Goal: Browse casually: Explore the website without a specific task or goal

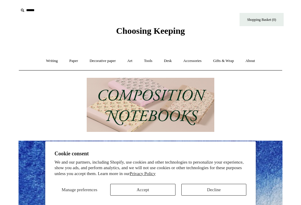
click at [72, 66] on link "Paper +" at bounding box center [73, 61] width 19 height 16
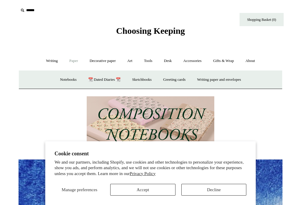
click at [48, 62] on link "Writing +" at bounding box center [52, 61] width 22 height 16
click at [102, 63] on link "Decorative paper +" at bounding box center [102, 61] width 37 height 16
click at [133, 61] on link "Art +" at bounding box center [130, 61] width 16 height 16
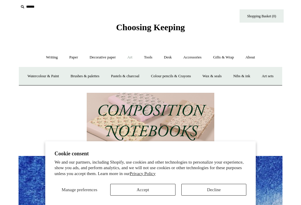
scroll to position [4, 0]
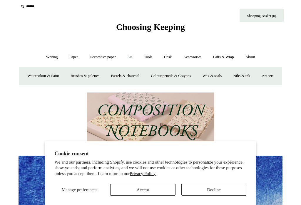
click at [151, 196] on button "Accept" at bounding box center [142, 190] width 65 height 12
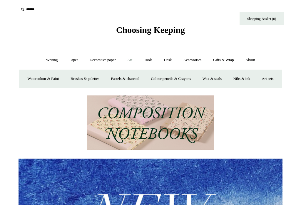
scroll to position [0, 0]
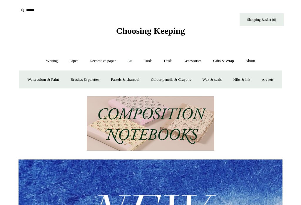
click at [55, 80] on link "Watercolour & Paint" at bounding box center [43, 80] width 42 height 16
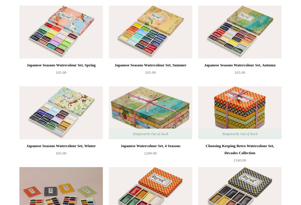
scroll to position [74, 0]
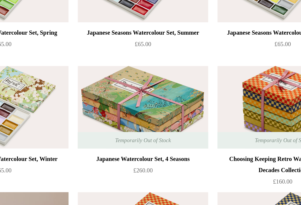
click at [109, 83] on img at bounding box center [151, 109] width 84 height 53
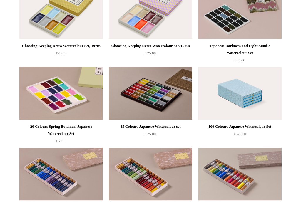
scroll to position [414, 0]
click at [251, 102] on img at bounding box center [240, 93] width 84 height 53
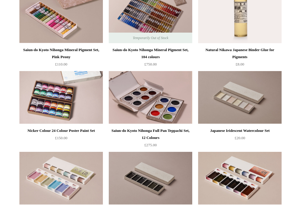
scroll to position [654, 0]
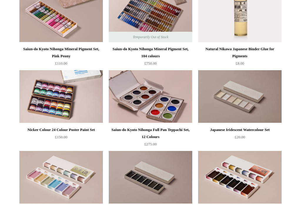
click at [151, 106] on img at bounding box center [151, 96] width 84 height 53
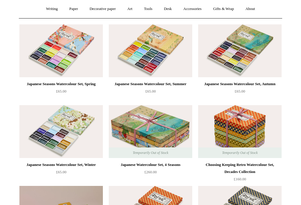
scroll to position [0, 0]
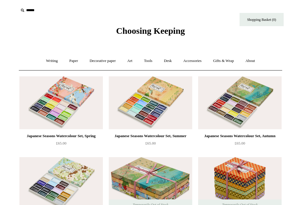
click at [195, 62] on link "Accessories +" at bounding box center [192, 61] width 29 height 16
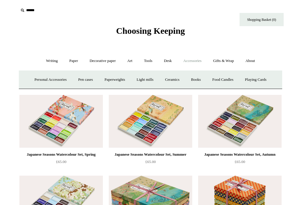
click at [42, 81] on link "Personal Accessories +" at bounding box center [50, 80] width 43 height 16
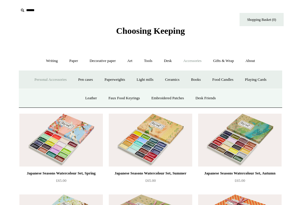
click at [88, 100] on link "Leather" at bounding box center [91, 99] width 22 height 16
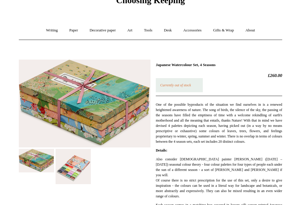
scroll to position [31, 0]
click at [68, 168] on img at bounding box center [73, 166] width 35 height 35
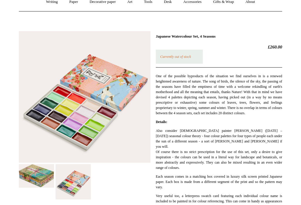
scroll to position [59, 0]
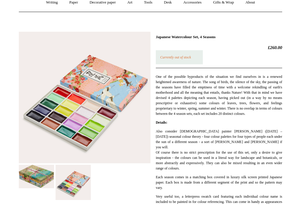
click at [32, 180] on img at bounding box center [36, 177] width 35 height 24
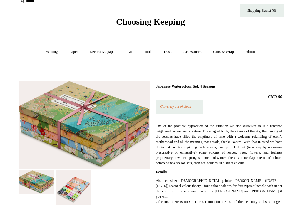
scroll to position [0, 0]
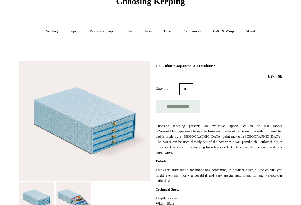
scroll to position [30, 0]
click at [81, 199] on img at bounding box center [73, 199] width 35 height 32
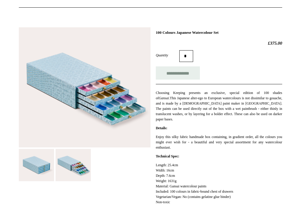
scroll to position [0, 0]
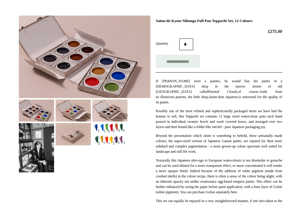
scroll to position [75, 0]
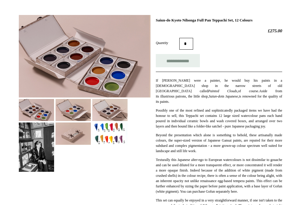
click at [37, 148] on img at bounding box center [36, 147] width 35 height 49
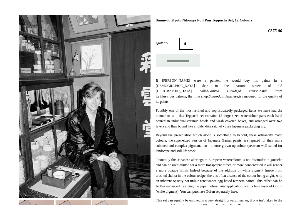
scroll to position [74, 0]
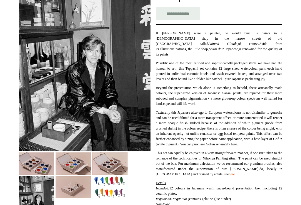
click at [35, 167] on img at bounding box center [36, 164] width 35 height 22
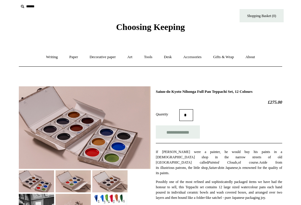
scroll to position [0, 0]
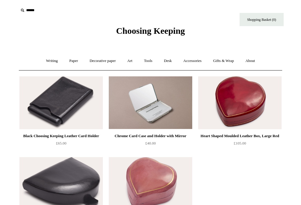
click at [195, 64] on link "Accessories +" at bounding box center [192, 61] width 29 height 16
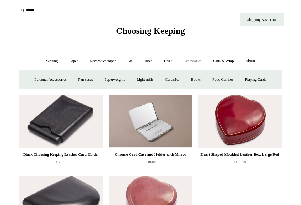
click at [265, 81] on link "Playing Cards" at bounding box center [256, 80] width 32 height 16
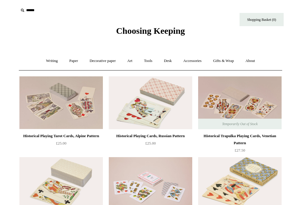
click at [170, 62] on link "Desk +" at bounding box center [168, 61] width 19 height 16
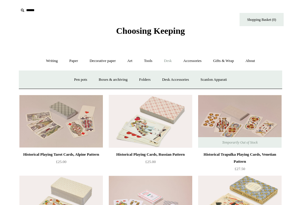
click at [153, 62] on link "Tools +" at bounding box center [148, 61] width 19 height 16
click at [116, 83] on link "Scissors" at bounding box center [116, 80] width 23 height 16
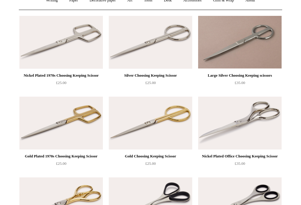
scroll to position [59, 0]
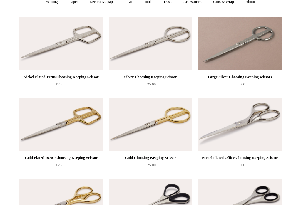
click at [169, 124] on img at bounding box center [151, 124] width 84 height 53
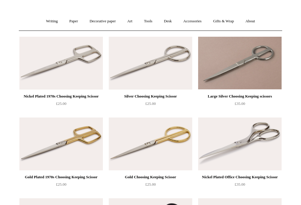
scroll to position [12, 0]
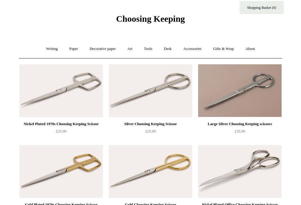
click at [151, 48] on link "Tools +" at bounding box center [148, 49] width 19 height 16
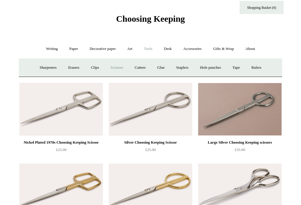
click at [42, 68] on link "Sharpeners" at bounding box center [48, 68] width 28 height 16
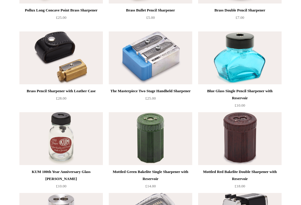
scroll to position [105, 0]
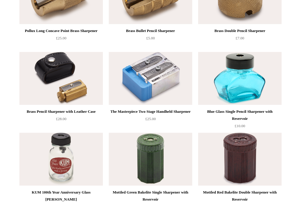
click at [72, 91] on img at bounding box center [61, 78] width 84 height 53
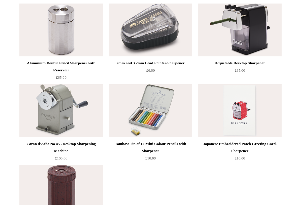
scroll to position [314, 0]
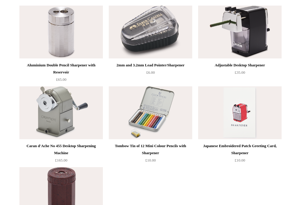
click at [65, 111] on img at bounding box center [61, 113] width 84 height 53
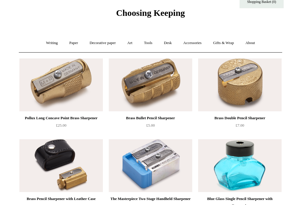
scroll to position [0, 0]
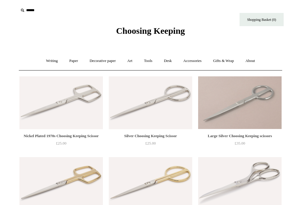
scroll to position [12, 0]
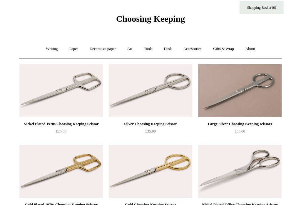
click at [170, 49] on link "Desk +" at bounding box center [168, 49] width 19 height 16
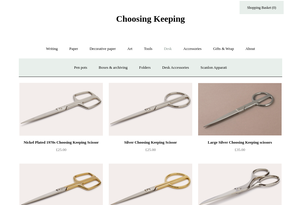
click at [226, 70] on link "Scanlon Apparati" at bounding box center [213, 68] width 37 height 16
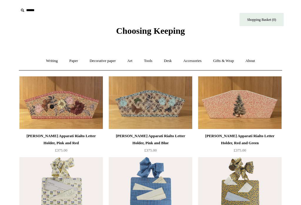
click at [172, 62] on link "Desk +" at bounding box center [168, 61] width 19 height 16
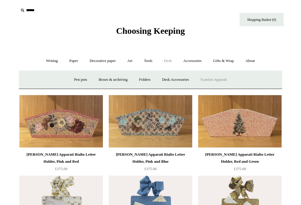
click at [180, 78] on link "Desk Accessories" at bounding box center [175, 80] width 37 height 16
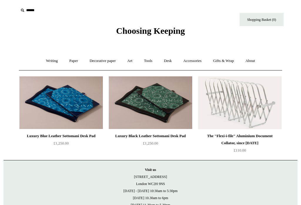
click at [65, 109] on img at bounding box center [61, 103] width 84 height 53
click at [229, 59] on link "Gifts & Wrap +" at bounding box center [223, 61] width 31 height 16
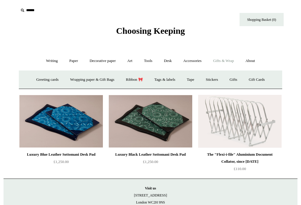
click at [196, 78] on link "Tape" at bounding box center [191, 80] width 18 height 16
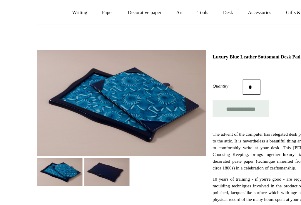
scroll to position [50, 0]
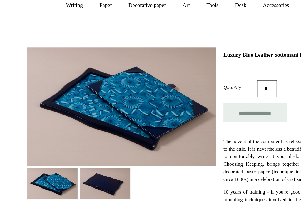
click at [77, 131] on img at bounding box center [73, 135] width 35 height 22
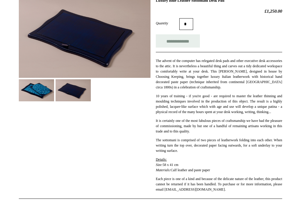
scroll to position [96, 0]
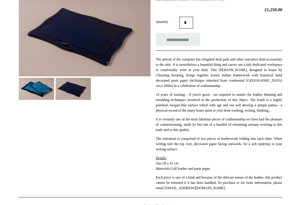
click at [297, 205] on div "**********" at bounding box center [151, 142] width 294 height 304
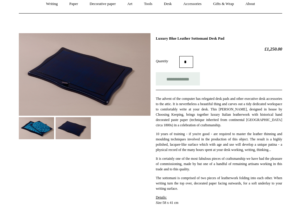
scroll to position [0, 0]
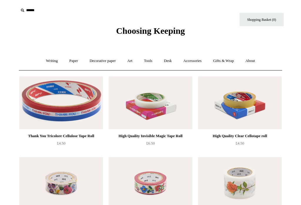
click at [194, 62] on link "Accessories +" at bounding box center [192, 61] width 29 height 16
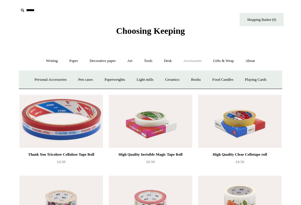
click at [114, 81] on link "Paperweights +" at bounding box center [114, 80] width 31 height 16
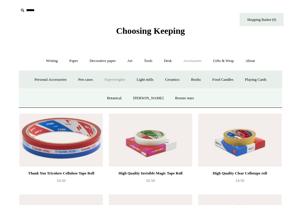
click at [126, 96] on link "Botanical" at bounding box center [114, 99] width 25 height 16
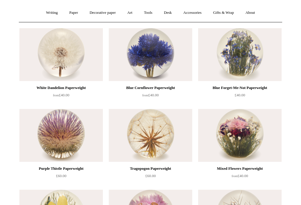
scroll to position [48, 0]
click at [247, 140] on img at bounding box center [240, 136] width 84 height 53
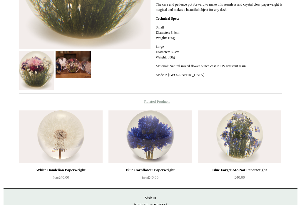
scroll to position [188, 0]
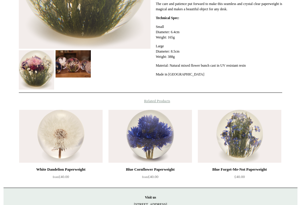
click at [245, 139] on img at bounding box center [240, 136] width 84 height 53
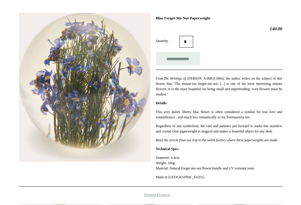
scroll to position [80, 0]
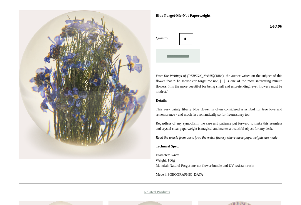
click at [215, 140] on p "Read the article from our trip to the welsh factory where these paperweights ar…" at bounding box center [219, 137] width 127 height 5
click at [223, 140] on em "Read the article from our trip to the welsh factory where these paperweights ar…" at bounding box center [217, 138] width 122 height 4
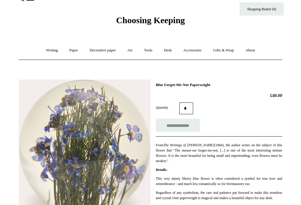
scroll to position [0, 0]
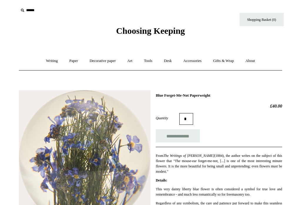
click at [198, 63] on link "Accessories +" at bounding box center [192, 61] width 29 height 16
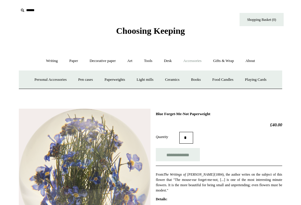
click at [115, 82] on link "Paperweights +" at bounding box center [114, 80] width 31 height 16
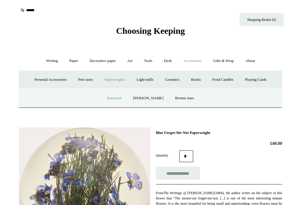
click at [152, 100] on link "[PERSON_NAME]" at bounding box center [148, 99] width 41 height 16
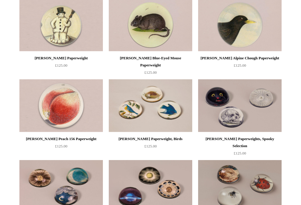
scroll to position [402, 0]
click at [151, 105] on img at bounding box center [151, 105] width 84 height 53
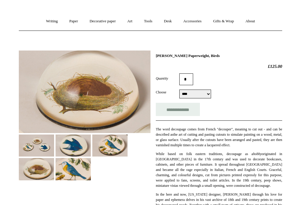
click at [38, 147] on img at bounding box center [36, 146] width 35 height 22
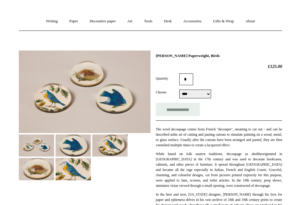
click at [71, 145] on img at bounding box center [73, 146] width 35 height 22
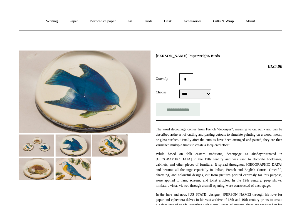
click at [114, 146] on img at bounding box center [109, 146] width 35 height 22
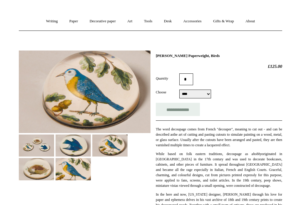
click at [81, 171] on img at bounding box center [73, 169] width 35 height 22
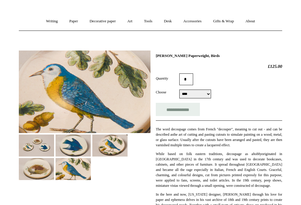
click at [40, 173] on img at bounding box center [36, 169] width 35 height 22
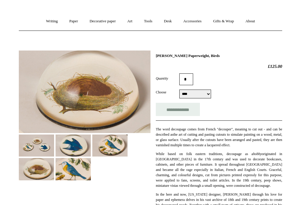
click at [39, 143] on img at bounding box center [36, 146] width 35 height 22
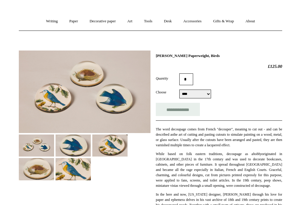
click at [42, 170] on img at bounding box center [36, 169] width 35 height 22
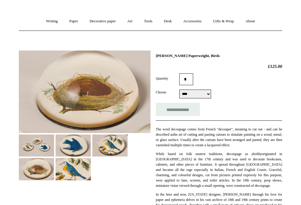
click at [74, 171] on img at bounding box center [73, 169] width 35 height 22
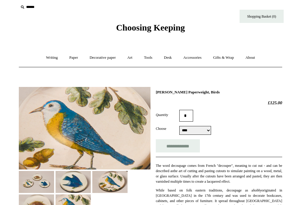
scroll to position [0, 0]
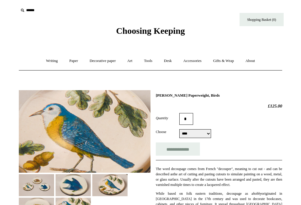
click at [257, 59] on link "About +" at bounding box center [250, 61] width 20 height 16
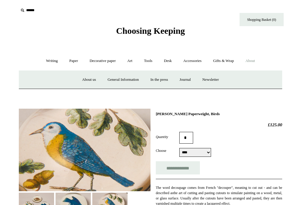
click at [187, 80] on link "Journal +" at bounding box center [186, 80] width 22 height 16
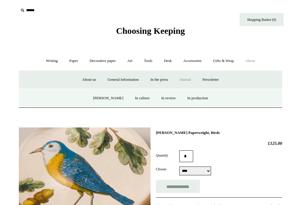
click at [100, 59] on link "Decorative paper +" at bounding box center [102, 61] width 37 height 16
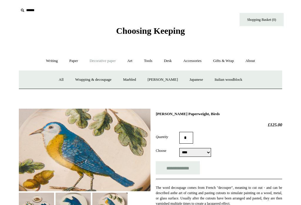
click at [50, 62] on link "Writing +" at bounding box center [52, 61] width 22 height 16
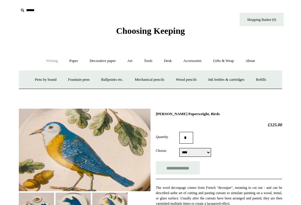
click at [80, 78] on link "Fountain pens +" at bounding box center [79, 80] width 32 height 16
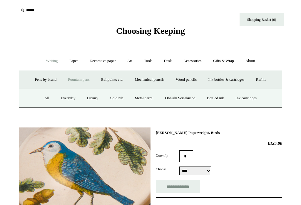
click at [90, 100] on link "Luxury" at bounding box center [93, 99] width 22 height 16
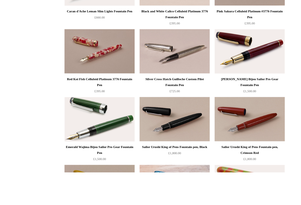
scroll to position [148, 0]
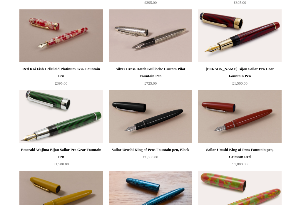
click at [154, 125] on img at bounding box center [151, 116] width 84 height 53
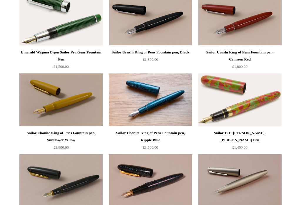
scroll to position [246, 0]
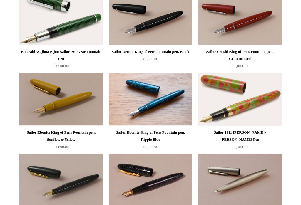
click at [158, 94] on img at bounding box center [151, 99] width 84 height 53
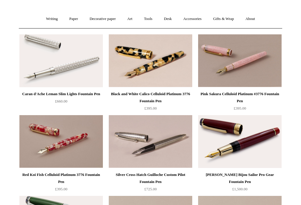
scroll to position [0, 0]
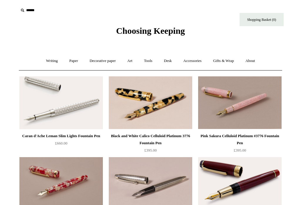
click at [46, 62] on link "Writing +" at bounding box center [52, 61] width 22 height 16
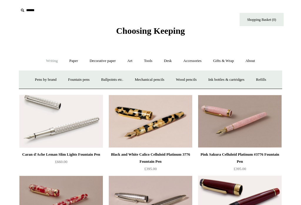
click at [76, 84] on link "Fountain pens +" at bounding box center [79, 80] width 32 height 16
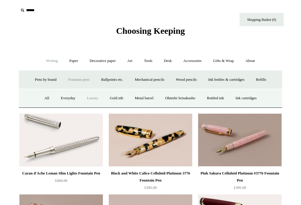
click at [66, 99] on link "Everyday" at bounding box center [68, 99] width 25 height 16
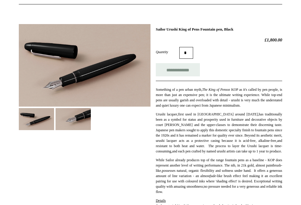
scroll to position [64, 0]
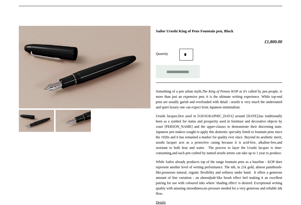
click at [52, 85] on img at bounding box center [85, 67] width 132 height 83
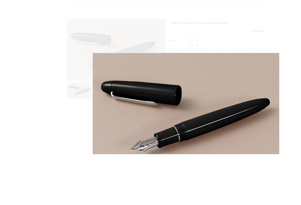
scroll to position [121, 0]
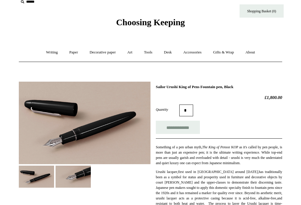
scroll to position [0, 0]
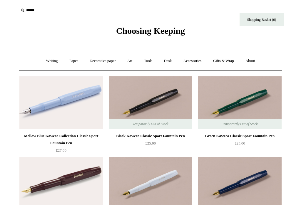
click at [49, 57] on link "Writing +" at bounding box center [52, 61] width 22 height 16
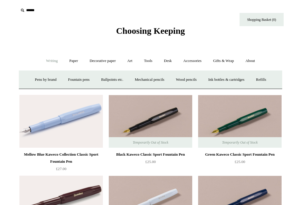
click at [190, 80] on link "Wood pencils +" at bounding box center [186, 80] width 31 height 16
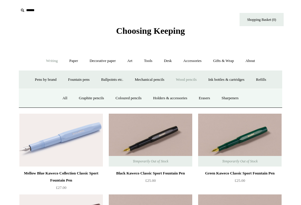
click at [88, 98] on link "Graphite pencils" at bounding box center [92, 99] width 36 height 16
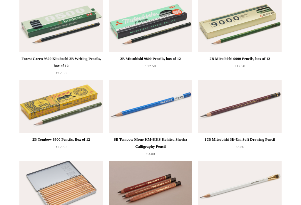
scroll to position [159, 0]
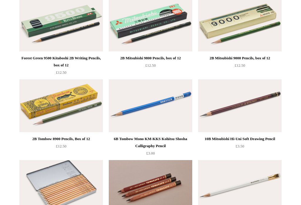
click at [63, 104] on img at bounding box center [61, 105] width 84 height 53
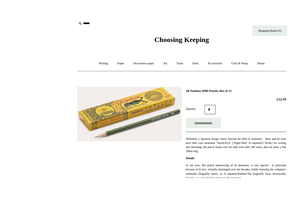
scroll to position [9, 0]
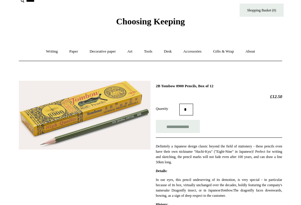
click at [231, 52] on link "Gifts & Wrap +" at bounding box center [223, 52] width 31 height 16
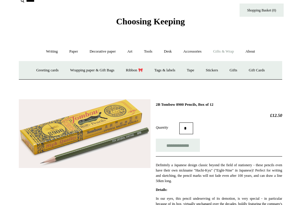
click at [134, 71] on link "Ribbon 🎀" at bounding box center [135, 71] width 28 height 16
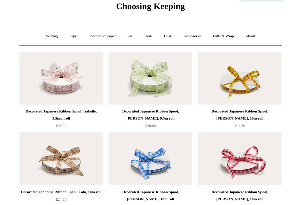
scroll to position [26, 0]
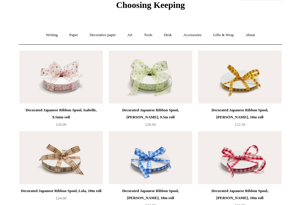
click at [281, 110] on div "Decorated Japanese Ribbon Spool, Jean, 10m roll £22.50" at bounding box center [240, 117] width 84 height 21
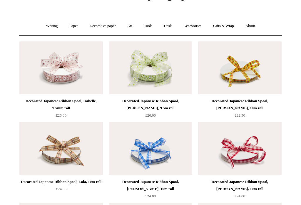
click at [69, 70] on img at bounding box center [61, 68] width 84 height 53
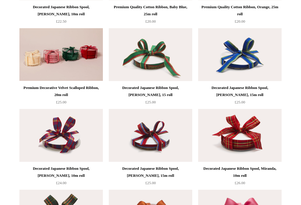
scroll to position [291, 0]
click at [57, 60] on img at bounding box center [61, 54] width 84 height 53
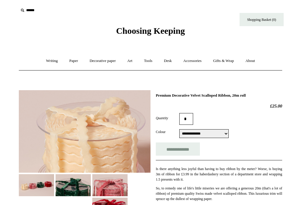
select select "**********"
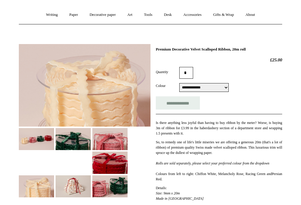
scroll to position [46, 0]
click at [77, 185] on img at bounding box center [73, 187] width 35 height 22
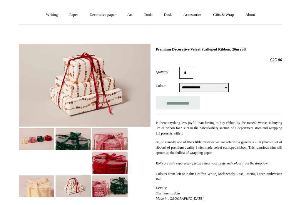
click at [118, 187] on img at bounding box center [109, 187] width 35 height 22
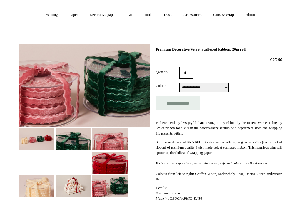
click at [111, 163] on img at bounding box center [109, 163] width 35 height 22
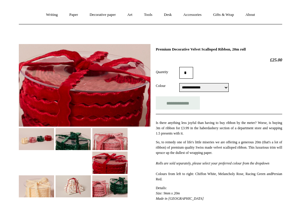
click at [113, 142] on img at bounding box center [109, 139] width 35 height 22
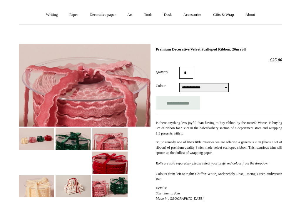
click at [34, 145] on img at bounding box center [36, 139] width 35 height 22
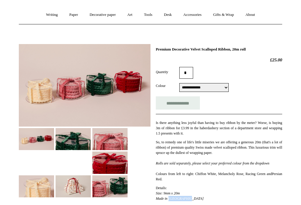
click at [262, 87] on div "**********" at bounding box center [219, 87] width 127 height 9
click at [107, 167] on img at bounding box center [109, 163] width 35 height 22
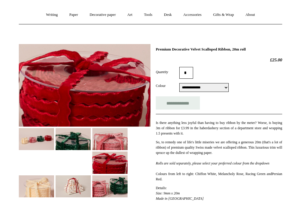
click at [67, 191] on img at bounding box center [73, 187] width 35 height 22
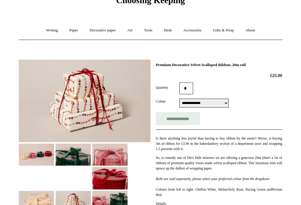
scroll to position [0, 0]
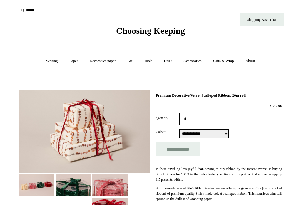
click at [70, 65] on link "Paper +" at bounding box center [73, 61] width 19 height 16
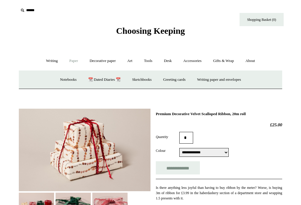
click at [102, 80] on link "📆 Dated Diaries 📆" at bounding box center [104, 80] width 43 height 16
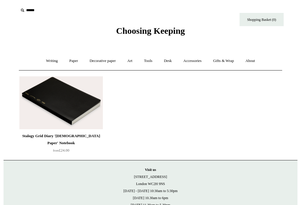
click at [70, 63] on link "Paper +" at bounding box center [73, 61] width 19 height 16
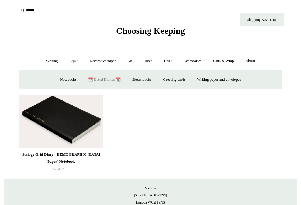
click at [63, 79] on link "Notebooks +" at bounding box center [68, 80] width 27 height 16
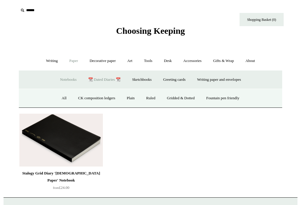
click at [59, 101] on link "All" at bounding box center [65, 99] width 16 height 16
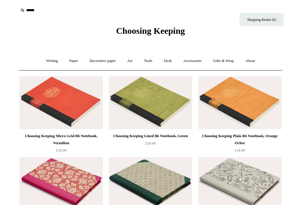
click at [71, 62] on link "Paper +" at bounding box center [73, 61] width 19 height 16
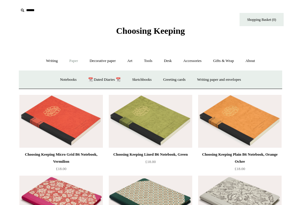
click at [142, 84] on link "Sketchbooks +" at bounding box center [142, 80] width 30 height 16
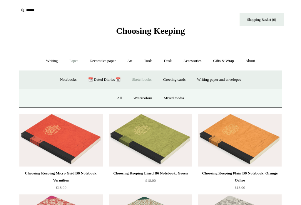
click at [144, 97] on link "Watercolour" at bounding box center [142, 99] width 29 height 16
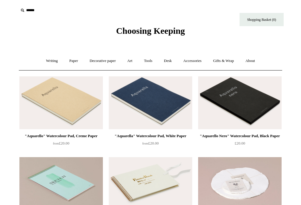
click at [46, 60] on link "Writing +" at bounding box center [52, 61] width 22 height 16
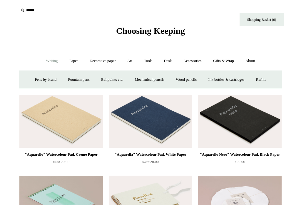
click at [229, 64] on link "Gifts & Wrap +" at bounding box center [223, 61] width 31 height 16
click at [218, 79] on link "Stickers" at bounding box center [212, 80] width 23 height 16
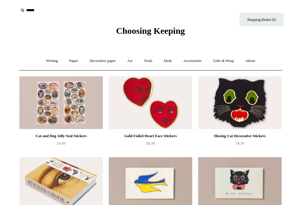
click at [231, 62] on link "Gifts & Wrap +" at bounding box center [223, 61] width 31 height 16
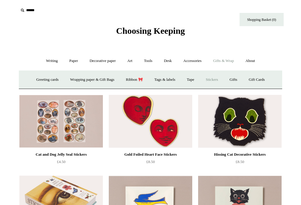
click at [264, 79] on link "Gift Cards" at bounding box center [257, 80] width 27 height 16
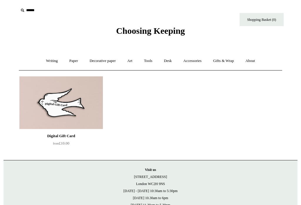
click at [64, 137] on div "Digital Gift Card" at bounding box center [61, 136] width 81 height 7
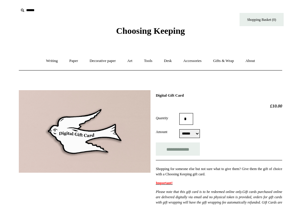
click at [257, 61] on link "About +" at bounding box center [250, 61] width 20 height 16
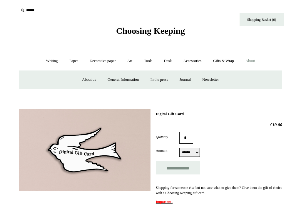
click at [224, 61] on link "Gifts & Wrap +" at bounding box center [223, 61] width 31 height 16
click at [237, 80] on link "Gifts +" at bounding box center [234, 80] width 18 height 16
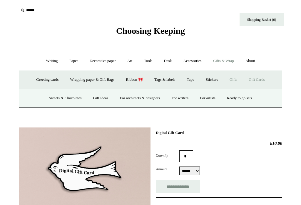
click at [101, 103] on link "Gift Ideas" at bounding box center [101, 99] width 26 height 16
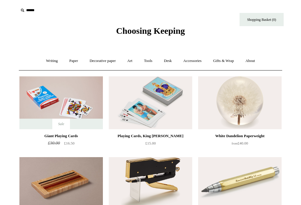
click at [196, 63] on link "Accessories +" at bounding box center [192, 61] width 29 height 16
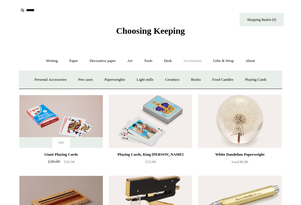
click at [174, 80] on link "Ceramics +" at bounding box center [172, 80] width 25 height 16
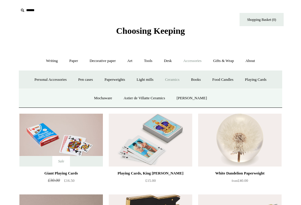
click at [156, 99] on link "Astier de Villatte Ceramics" at bounding box center [145, 99] width 52 height 16
click at [109, 99] on link "Mochaware" at bounding box center [103, 99] width 29 height 16
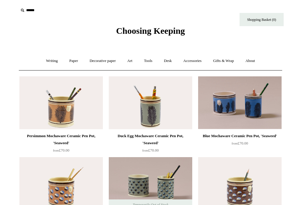
click at [150, 62] on link "Tools +" at bounding box center [148, 61] width 19 height 16
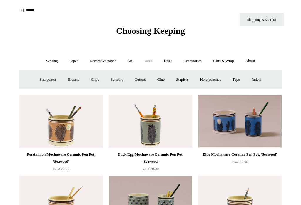
click at [163, 78] on link "Glue" at bounding box center [161, 80] width 18 height 16
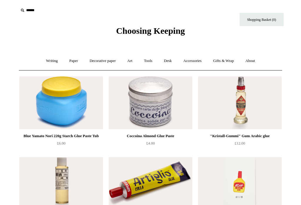
click at [197, 64] on link "Accessories +" at bounding box center [192, 61] width 29 height 16
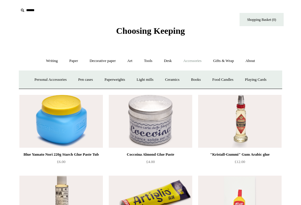
click at [172, 66] on link "Desk +" at bounding box center [168, 61] width 19 height 16
click at [225, 82] on link "Scanlon Apparati" at bounding box center [213, 80] width 37 height 16
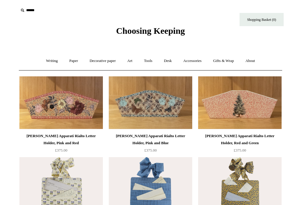
click at [171, 64] on link "Desk +" at bounding box center [168, 61] width 19 height 16
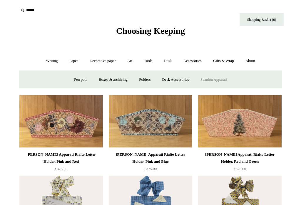
click at [107, 82] on link "Boxes & archiving" at bounding box center [113, 80] width 39 height 16
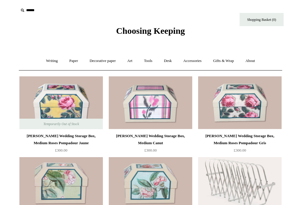
click at [132, 63] on link "Art +" at bounding box center [130, 61] width 16 height 16
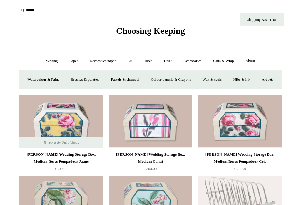
click at [227, 82] on link "Wax & seals" at bounding box center [213, 80] width 30 height 16
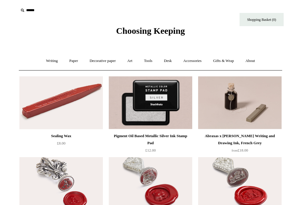
click at [134, 63] on link "Art +" at bounding box center [130, 61] width 16 height 16
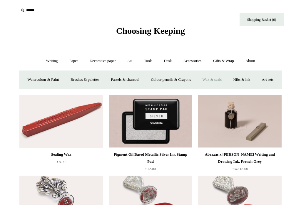
click at [152, 62] on link "Tools +" at bounding box center [148, 61] width 19 height 16
click at [187, 81] on link "Staplers +" at bounding box center [182, 80] width 23 height 16
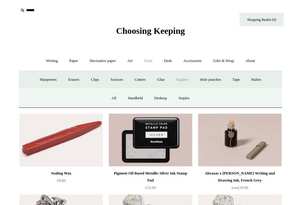
click at [114, 99] on link "All" at bounding box center [114, 99] width 16 height 16
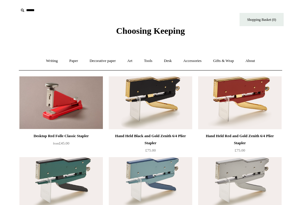
click at [67, 106] on img at bounding box center [61, 103] width 84 height 53
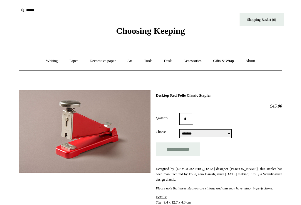
click at [197, 65] on link "Accessories +" at bounding box center [192, 61] width 29 height 16
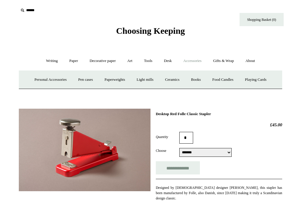
click at [201, 81] on link "Books" at bounding box center [196, 80] width 20 height 16
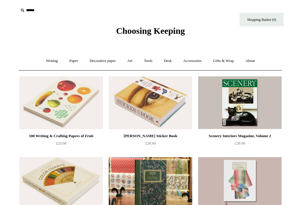
click at [228, 65] on link "Gifts & Wrap +" at bounding box center [223, 61] width 31 height 16
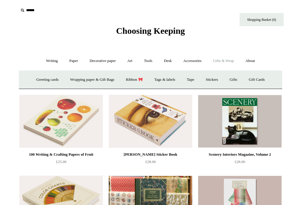
click at [241, 82] on link "Gifts +" at bounding box center [234, 80] width 18 height 16
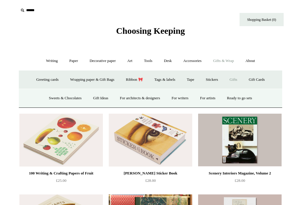
click at [103, 99] on link "Gift Ideas" at bounding box center [101, 99] width 26 height 16
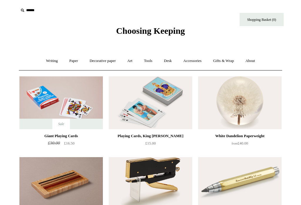
click at [50, 60] on link "Writing +" at bounding box center [52, 61] width 22 height 16
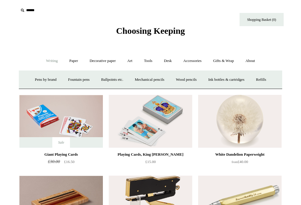
click at [69, 64] on link "Paper +" at bounding box center [73, 61] width 19 height 16
click at [230, 83] on link "Writing paper and envelopes +" at bounding box center [219, 80] width 54 height 16
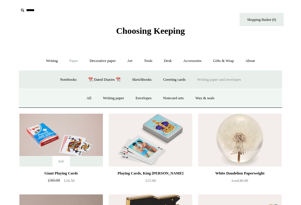
click at [89, 97] on link "All" at bounding box center [89, 99] width 16 height 16
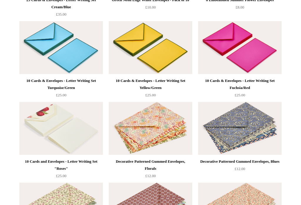
scroll to position [695, 0]
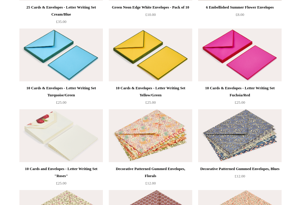
click at [61, 135] on img at bounding box center [61, 136] width 84 height 53
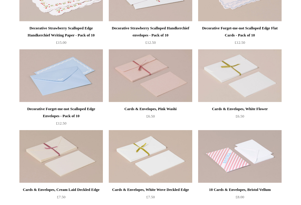
scroll to position [350, 0]
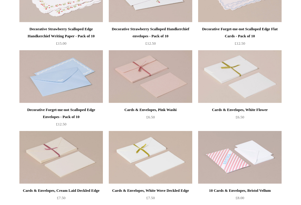
click at [60, 156] on img at bounding box center [61, 157] width 84 height 53
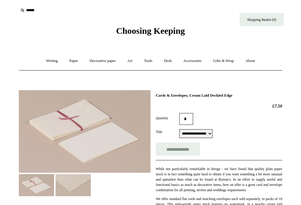
select select "**********"
click at [73, 189] on img at bounding box center [73, 186] width 35 height 22
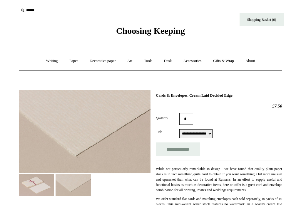
click at [39, 185] on img at bounding box center [36, 186] width 35 height 22
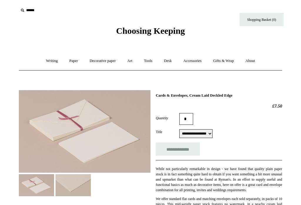
click at [45, 63] on link "Writing +" at bounding box center [52, 61] width 22 height 16
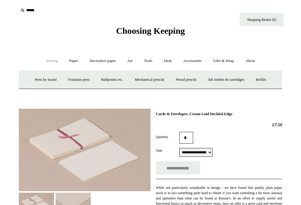
click at [71, 64] on link "Paper +" at bounding box center [73, 61] width 19 height 16
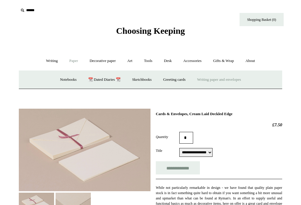
click at [178, 84] on link "Greeting cards +" at bounding box center [174, 80] width 33 height 16
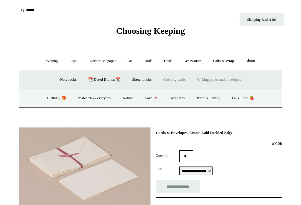
click at [101, 98] on link "Postcards & everyday" at bounding box center [94, 99] width 44 height 16
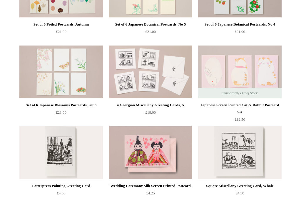
scroll to position [193, 0]
